Goal: Information Seeking & Learning: Learn about a topic

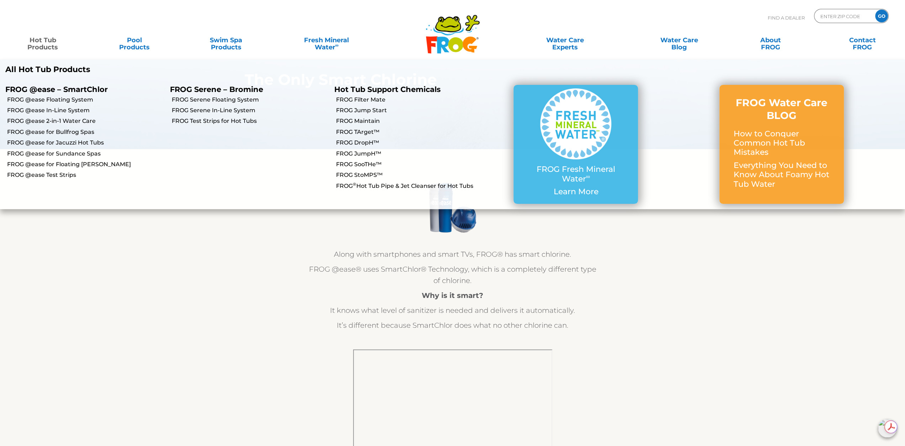
click at [49, 44] on link "Hot Tub Products" at bounding box center [42, 40] width 71 height 14
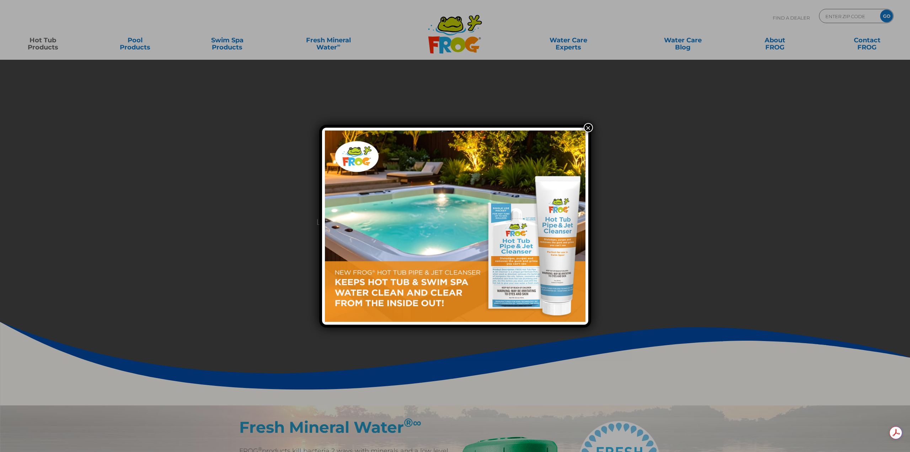
click at [584, 127] on button "×" at bounding box center [588, 127] width 9 height 9
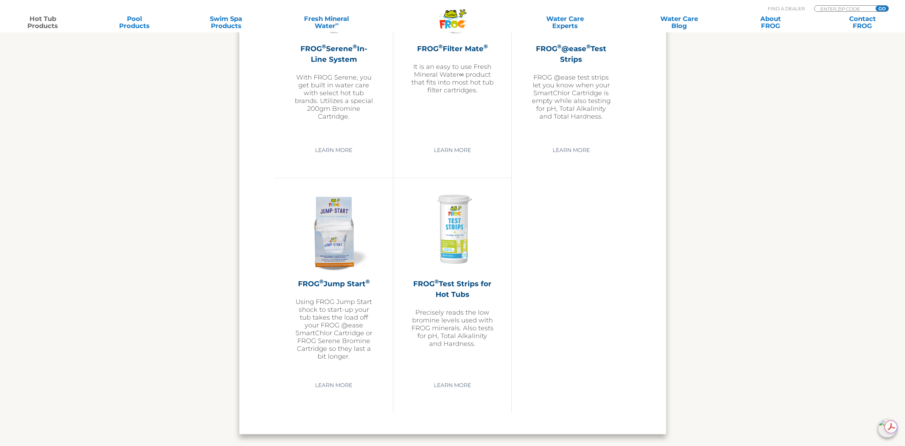
scroll to position [1600, 0]
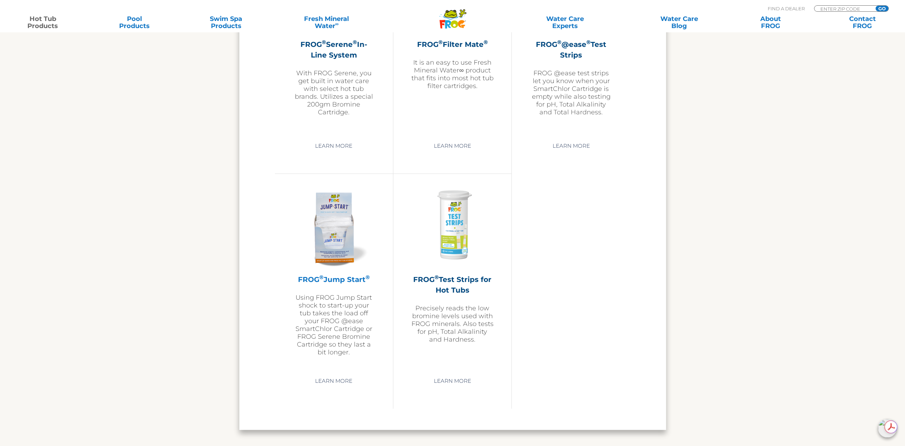
click at [330, 233] on img at bounding box center [334, 226] width 82 height 82
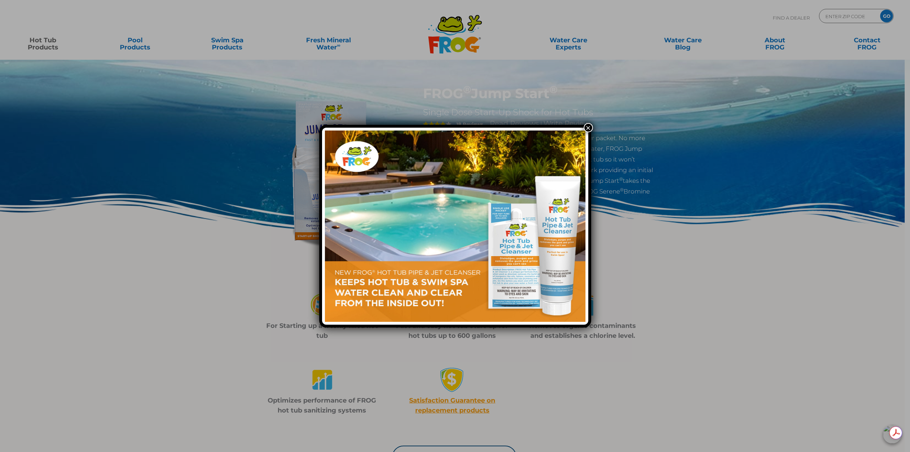
click at [589, 128] on button "×" at bounding box center [588, 127] width 9 height 9
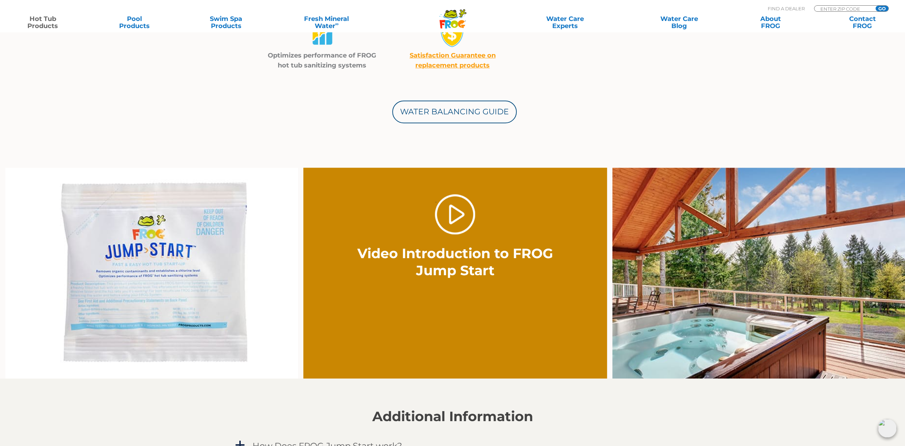
scroll to position [355, 0]
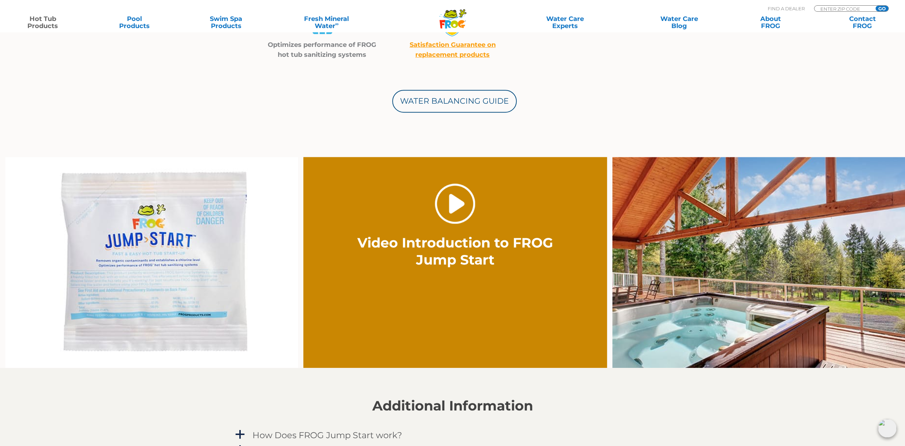
click at [459, 204] on link "." at bounding box center [455, 204] width 40 height 40
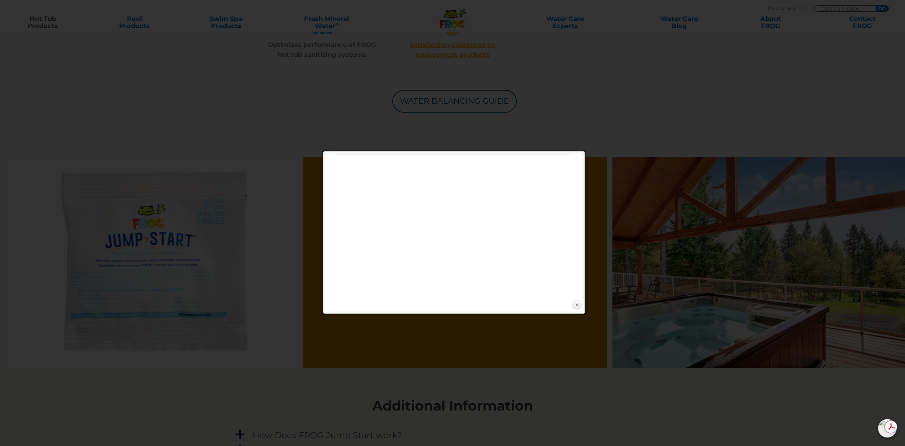
click at [579, 305] on link "Close" at bounding box center [576, 305] width 11 height 11
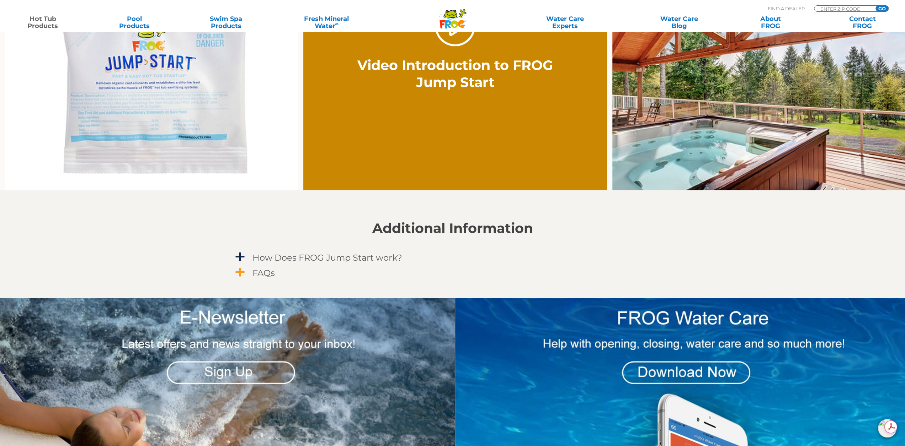
click at [242, 271] on span "a" at bounding box center [240, 272] width 11 height 11
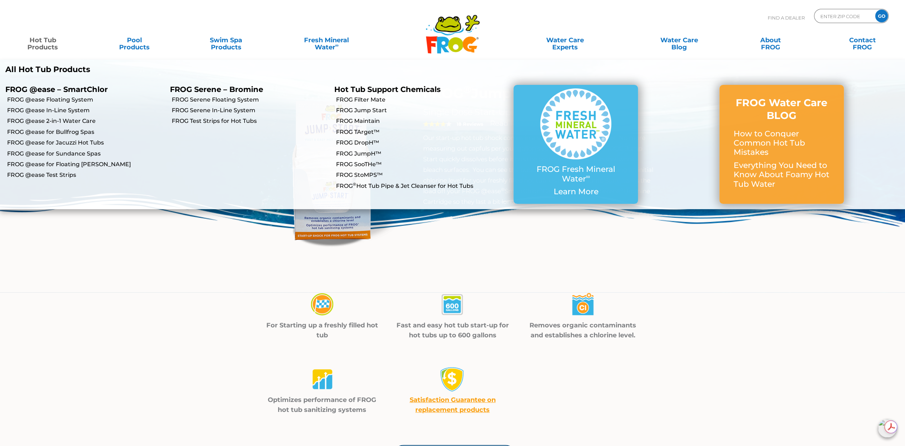
click at [48, 46] on link "Hot Tub Products" at bounding box center [42, 40] width 71 height 14
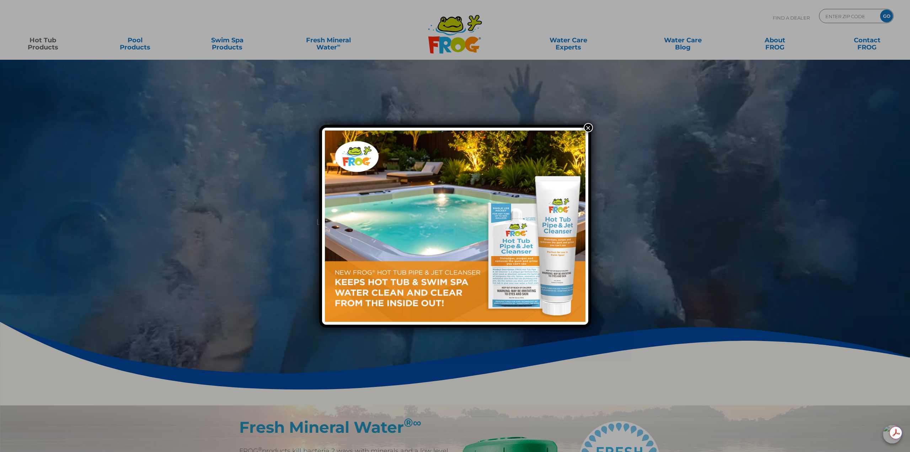
click at [515, 254] on img at bounding box center [455, 225] width 261 height 191
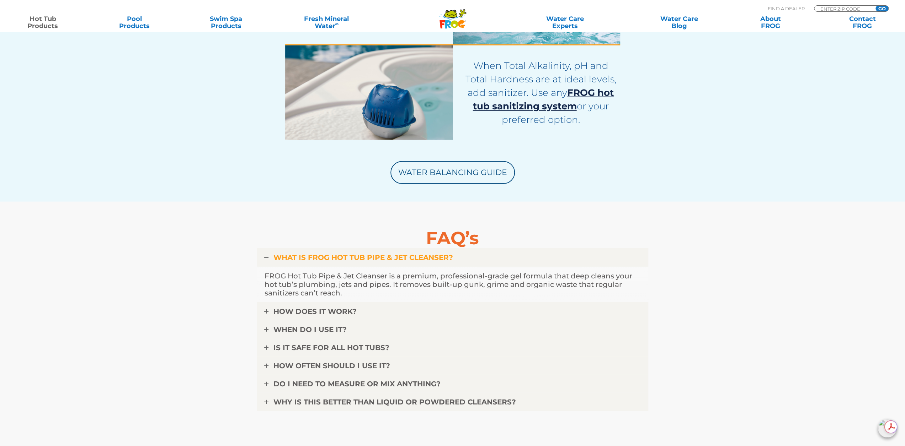
scroll to position [2026, 0]
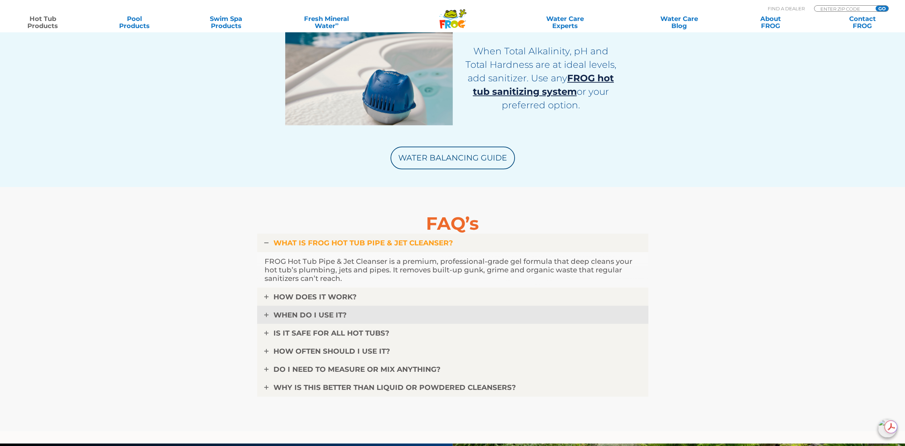
click at [267, 316] on icon at bounding box center [266, 315] width 4 height 4
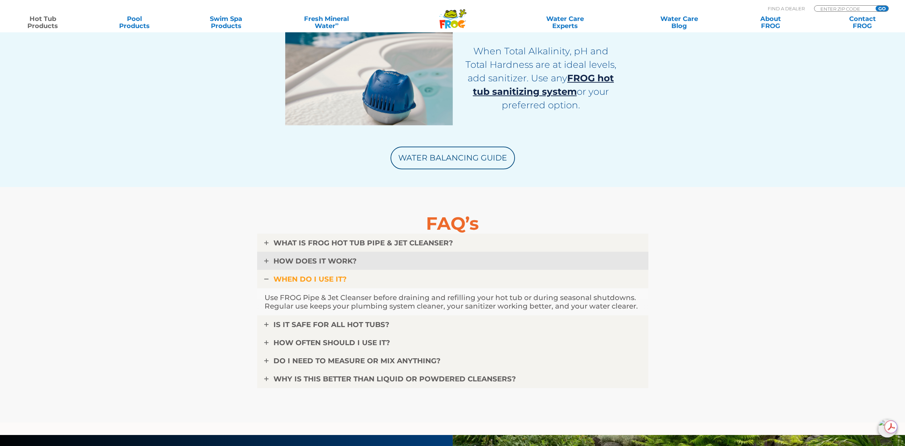
click at [269, 263] on link "HOW DOES IT WORK?" at bounding box center [452, 261] width 391 height 18
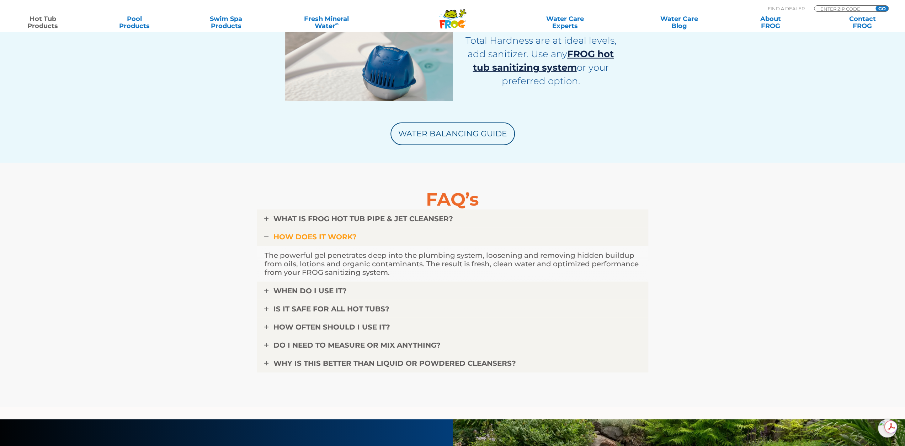
scroll to position [2062, 0]
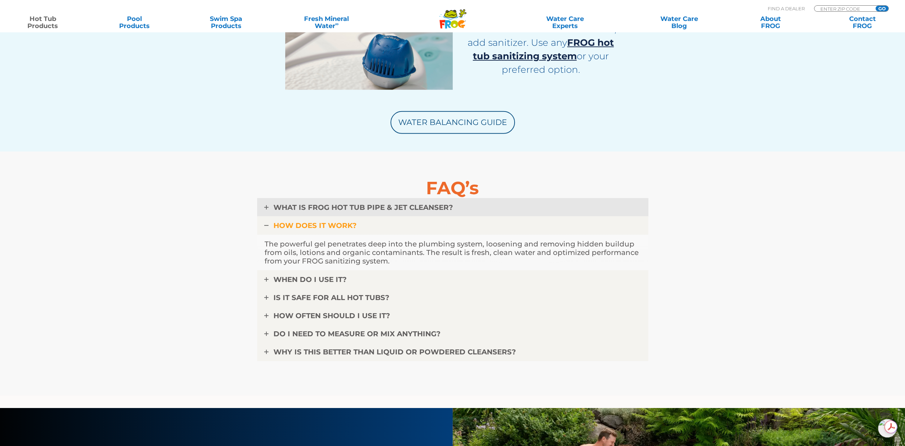
click at [268, 207] on link "WHAT IS FROG HOT TUB PIPE & JET CLEANSER?" at bounding box center [452, 207] width 391 height 18
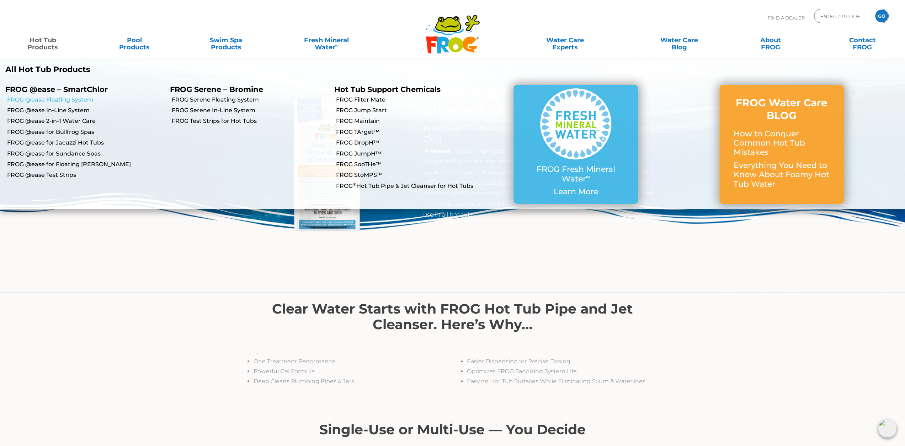
click at [65, 102] on link "FROG @ease Floating System" at bounding box center [85, 100] width 157 height 8
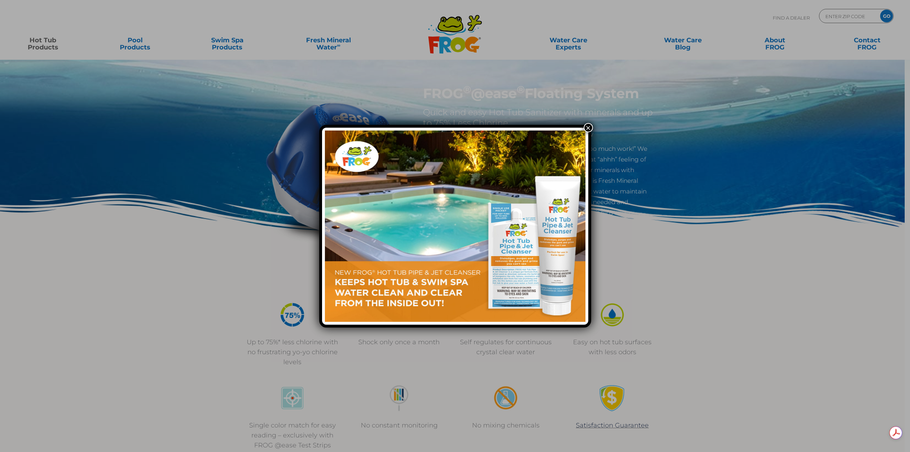
click at [588, 128] on button "×" at bounding box center [588, 127] width 9 height 9
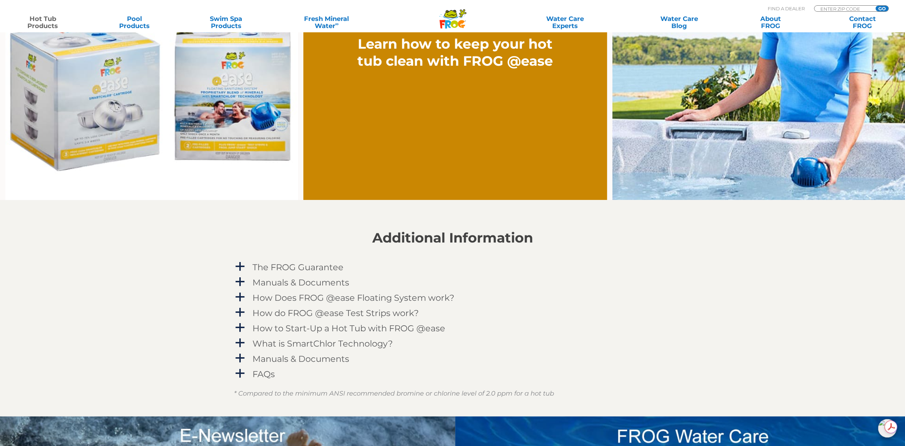
scroll to position [640, 0]
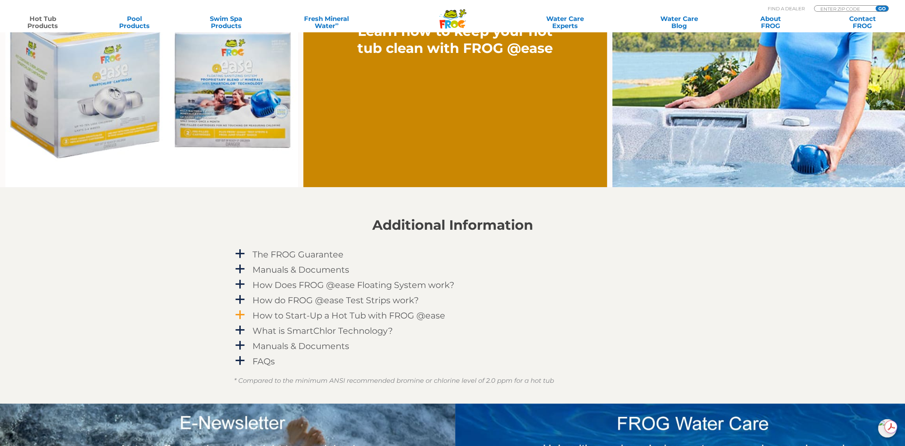
click at [244, 316] on span "a" at bounding box center [240, 315] width 11 height 11
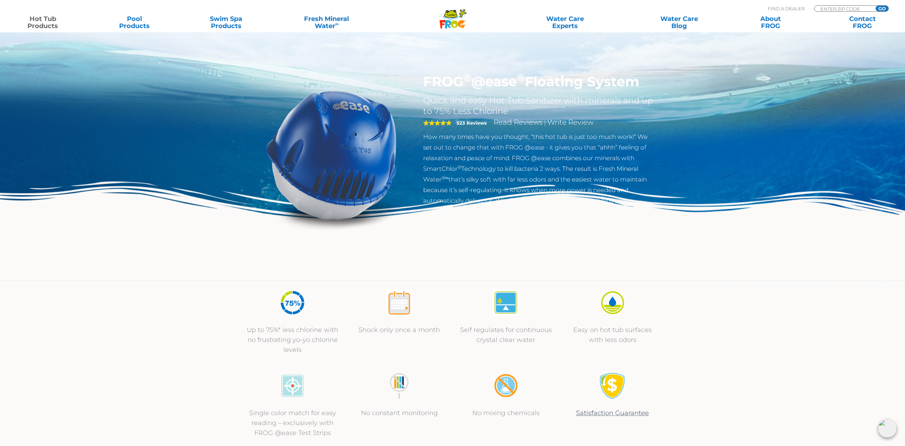
scroll to position [0, 0]
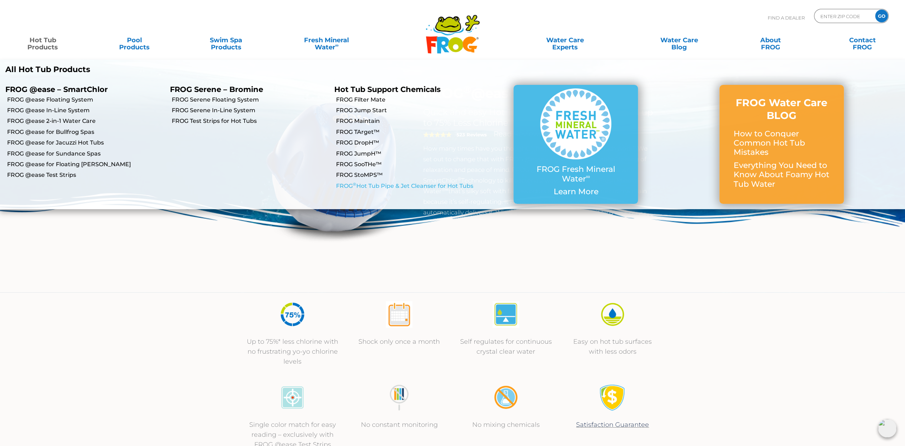
click at [382, 187] on link "FROG ® Hot Tub Pipe & Jet Cleanser for Hot Tubs" at bounding box center [414, 186] width 157 height 8
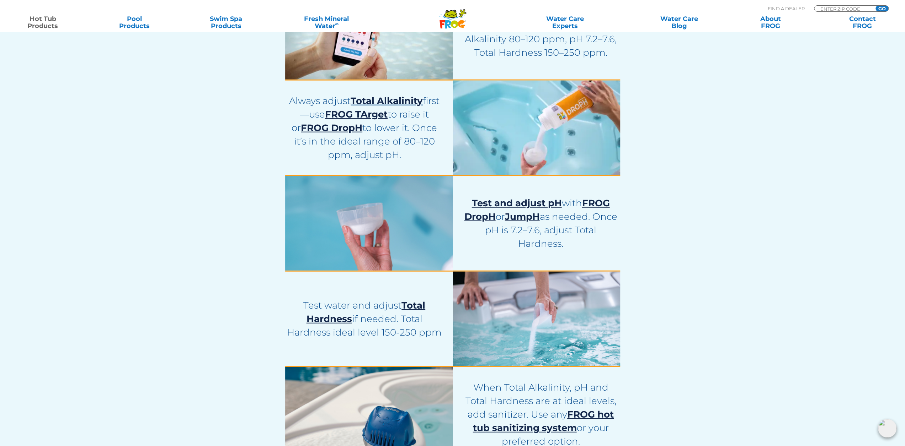
scroll to position [1706, 0]
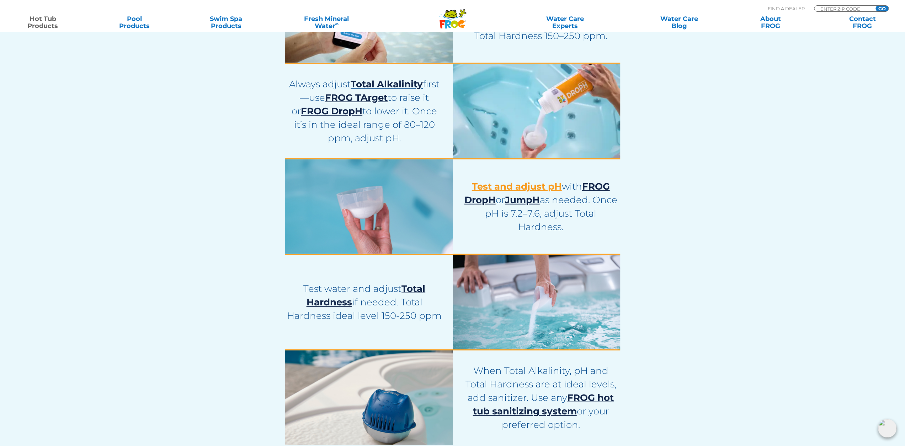
click at [528, 187] on span "Test and adjust pH" at bounding box center [517, 186] width 90 height 11
click at [488, 202] on span "FROG DropH" at bounding box center [536, 193] width 145 height 25
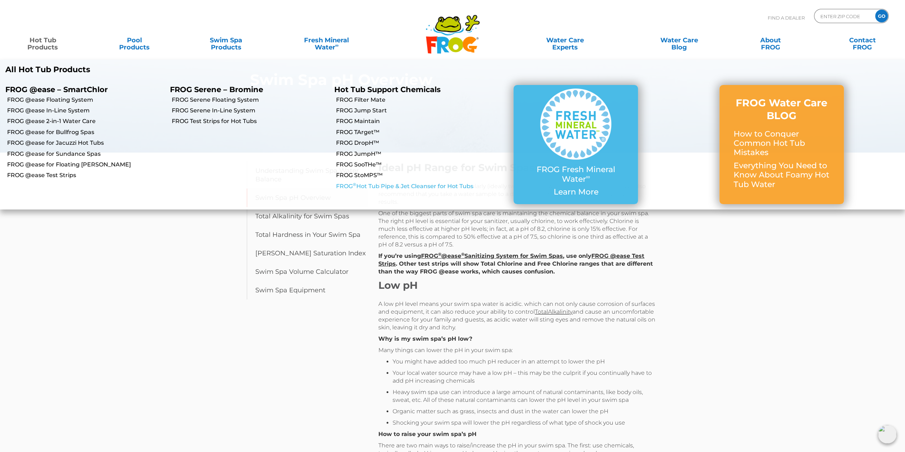
click at [379, 187] on link "FROG ® Hot Tub Pipe & Jet Cleanser for Hot Tubs" at bounding box center [414, 186] width 157 height 8
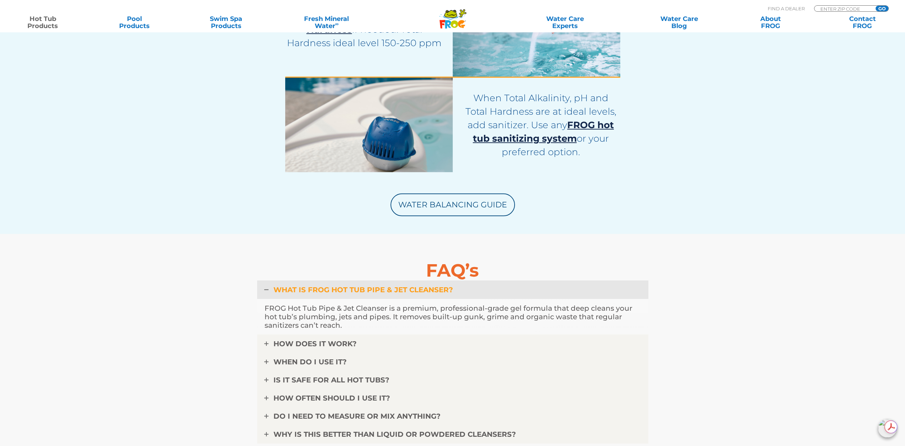
scroll to position [1991, 0]
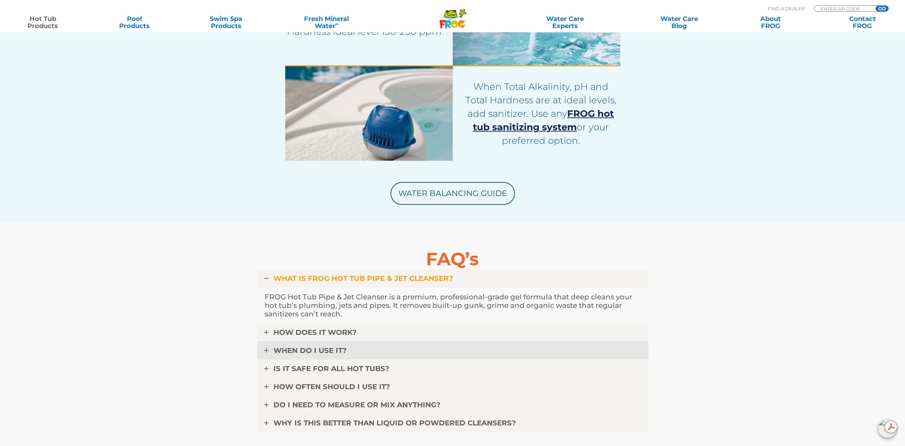
click at [268, 352] on link "WHEN DO I USE IT?" at bounding box center [452, 351] width 391 height 18
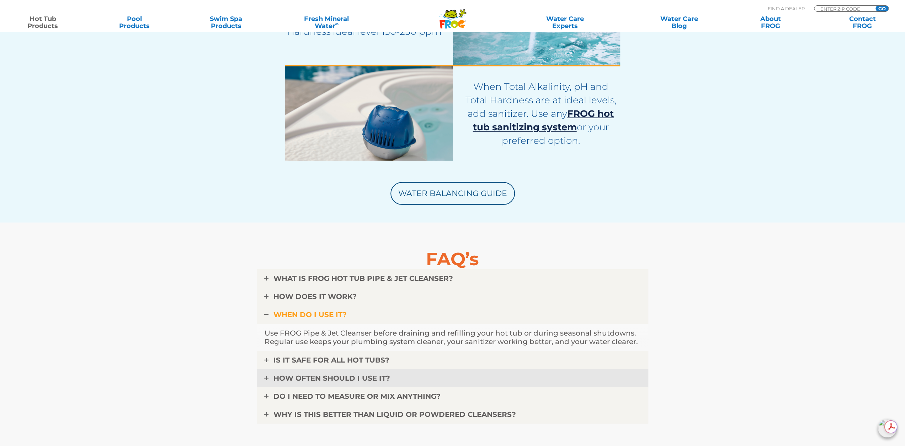
click at [268, 378] on icon at bounding box center [266, 378] width 4 height 4
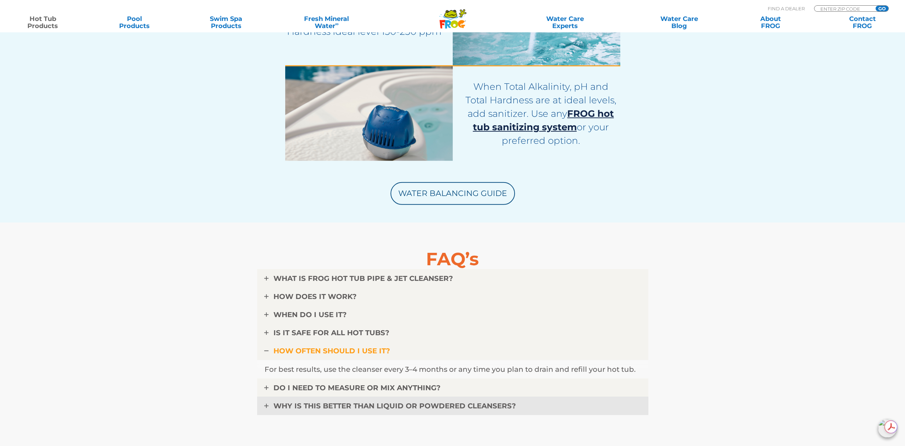
click at [265, 410] on link "WHY IS THIS BETTER THAN LIQUID OR POWDERED CLEANSERS?" at bounding box center [452, 406] width 391 height 18
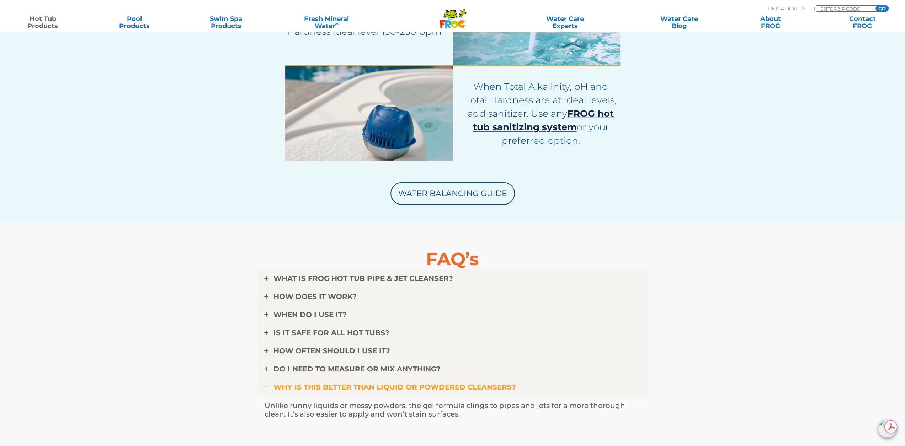
scroll to position [2026, 0]
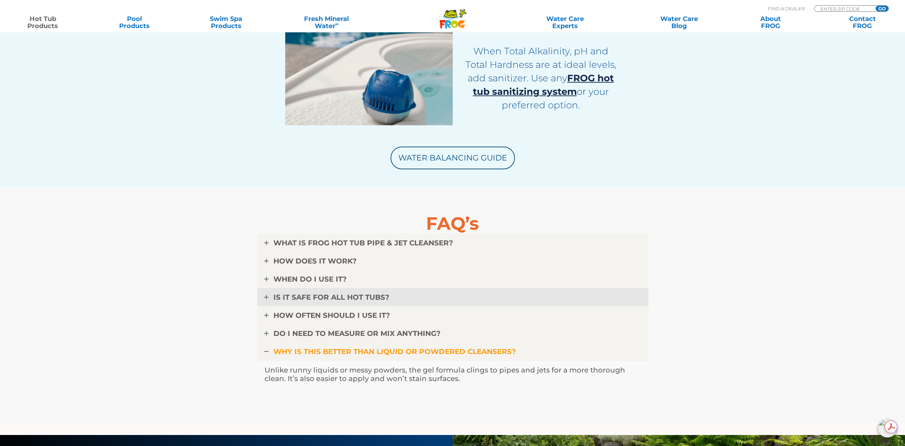
click at [268, 298] on link "IS IT SAFE FOR ALL HOT TUBS?" at bounding box center [452, 297] width 391 height 18
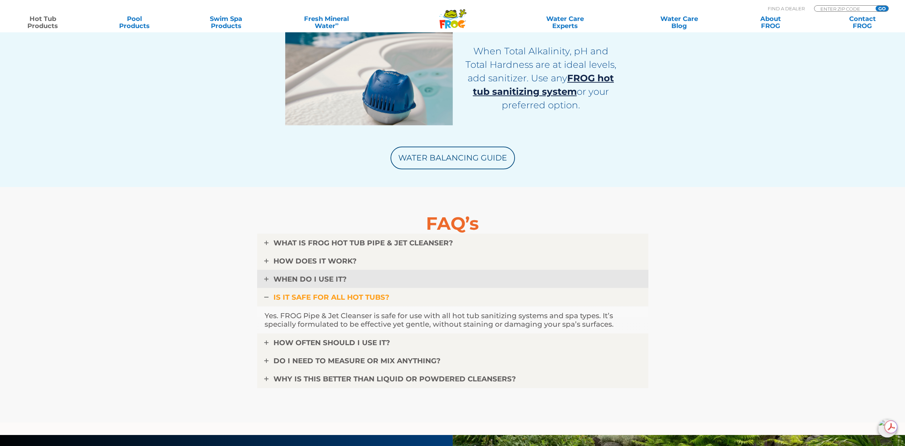
click at [267, 281] on link "WHEN DO I USE IT?" at bounding box center [452, 279] width 391 height 18
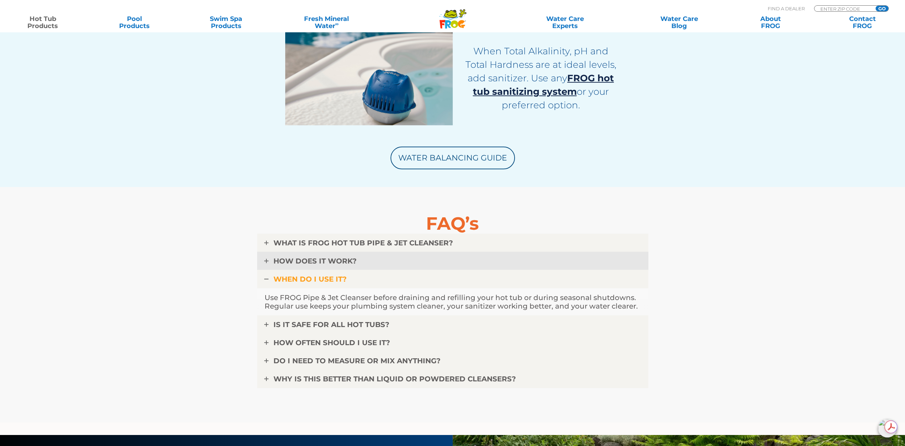
click at [267, 261] on icon at bounding box center [266, 261] width 4 height 4
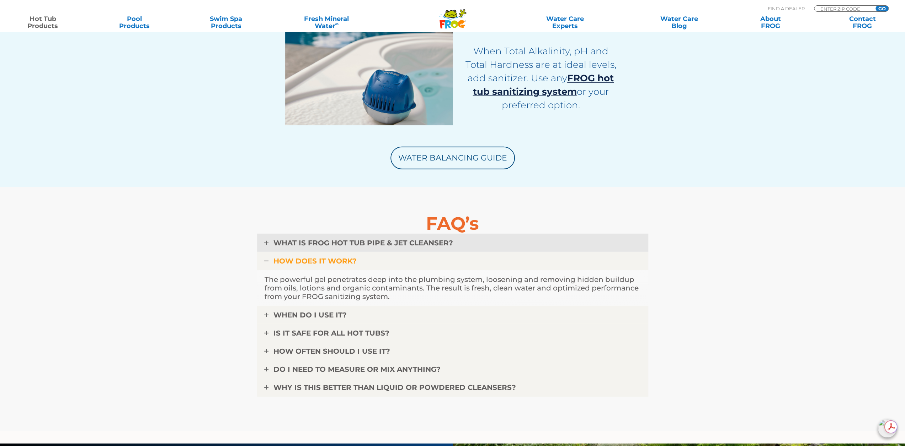
click at [267, 244] on icon at bounding box center [266, 243] width 4 height 4
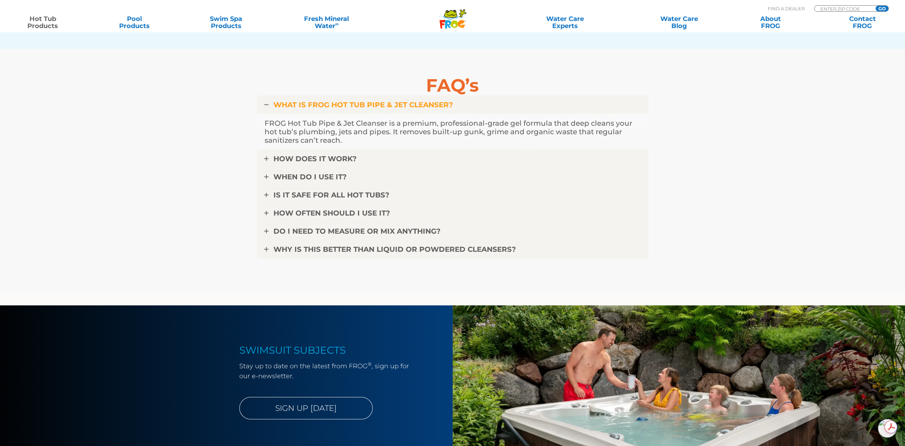
scroll to position [2168, 0]
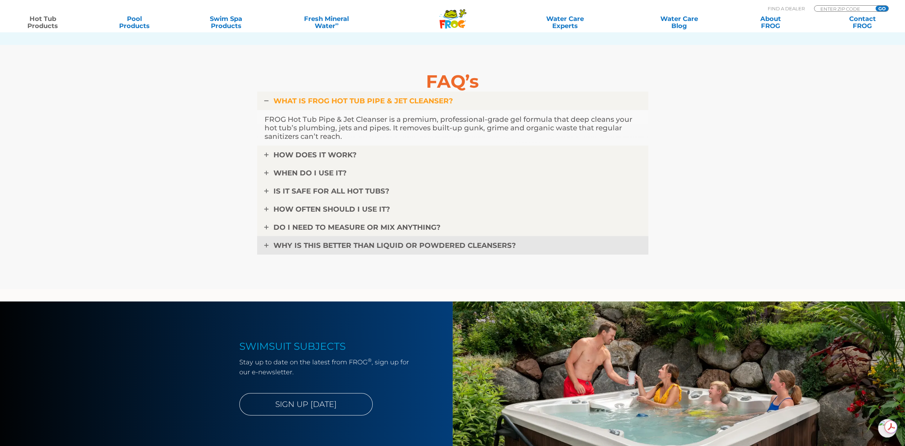
click at [268, 246] on icon at bounding box center [266, 245] width 4 height 4
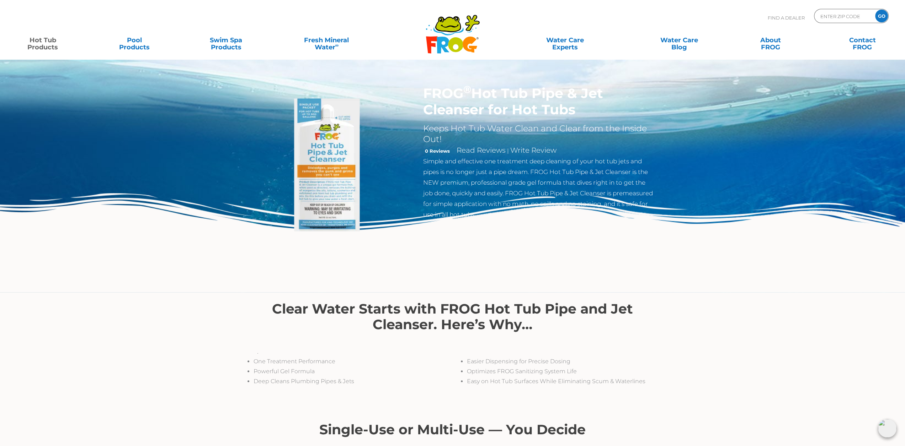
drag, startPoint x: 424, startPoint y: 93, endPoint x: 580, endPoint y: 114, distance: 158.1
click at [580, 114] on h1 "FROG ® Hot Tub Pipe & Jet Cleanser for Hot Tubs" at bounding box center [539, 101] width 232 height 33
copy h1 "FROG ® Hot Tub Pipe & Jet Cleanser for Hot Tubs"
click at [791, 280] on img at bounding box center [452, 242] width 905 height 99
click at [862, 43] on link "Contact FROG" at bounding box center [861, 40] width 71 height 14
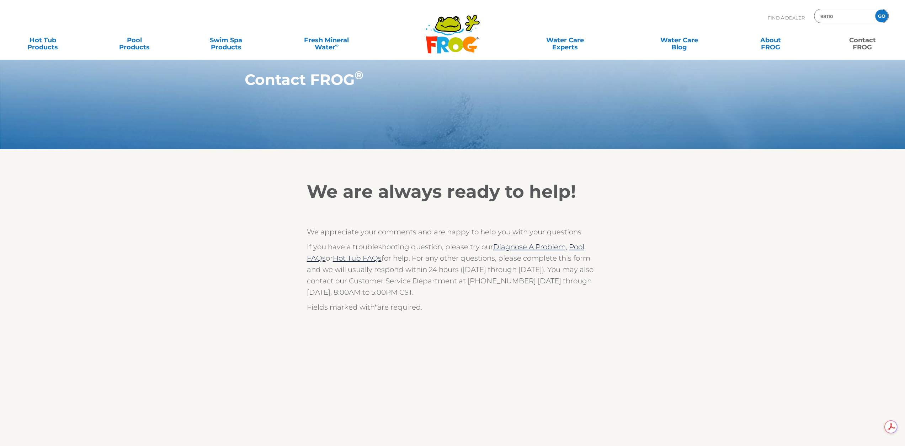
type input "98110"
click at [883, 13] on input "GO" at bounding box center [881, 16] width 13 height 13
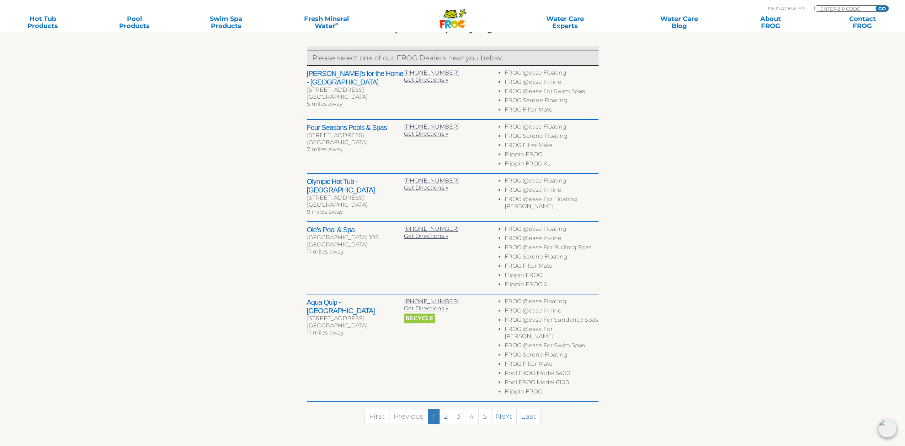
scroll to position [320, 0]
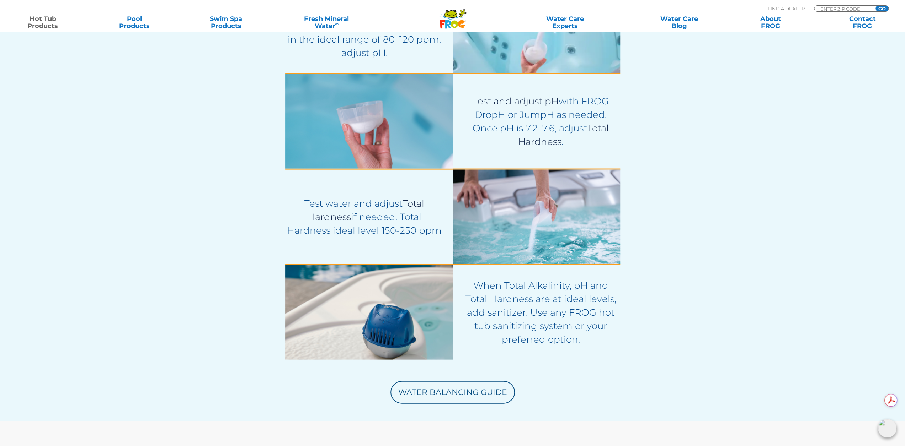
scroll to position [1529, 0]
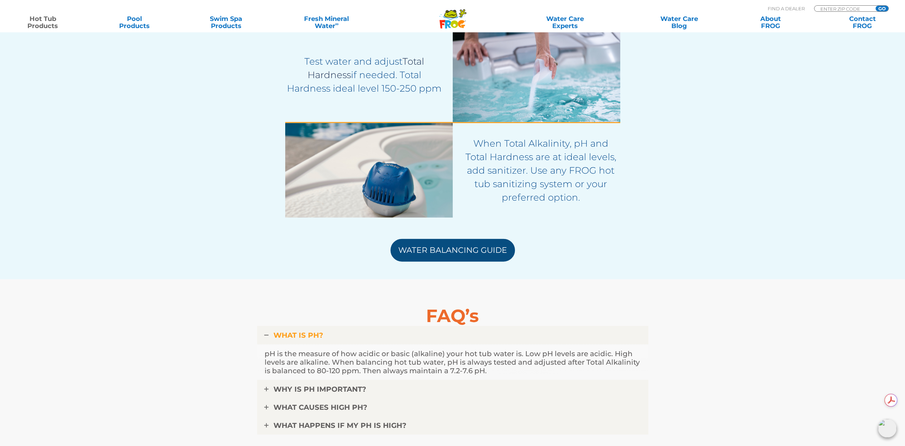
click at [449, 253] on link "Water Balancing Guide" at bounding box center [452, 250] width 124 height 23
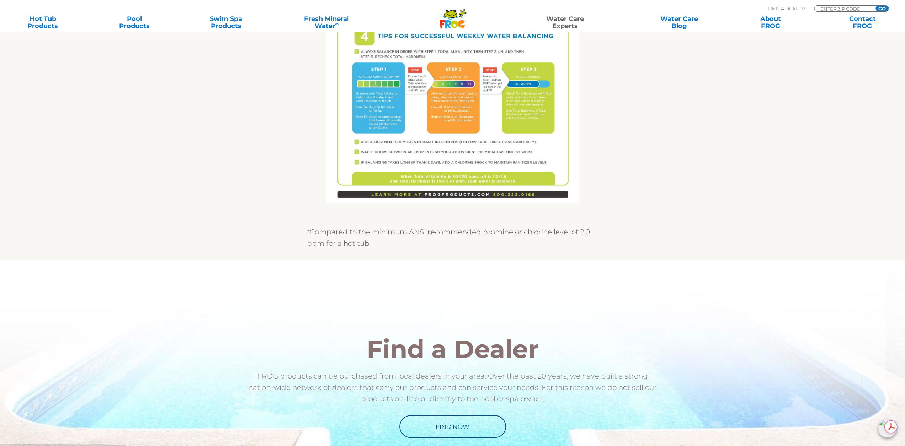
scroll to position [462, 0]
